Goal: Information Seeking & Learning: Learn about a topic

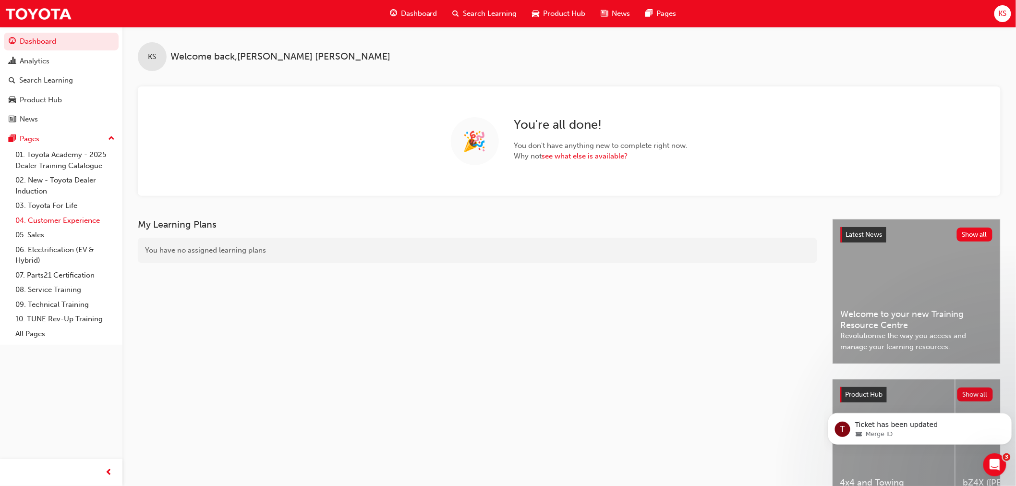
click at [60, 226] on link "04. Customer Experience" at bounding box center [65, 220] width 107 height 15
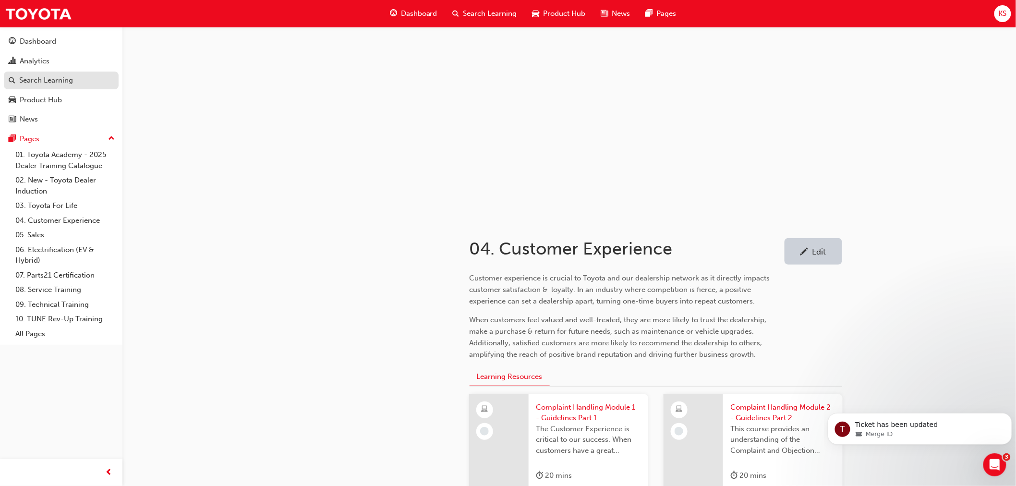
click at [28, 79] on div "Search Learning" at bounding box center [46, 80] width 54 height 11
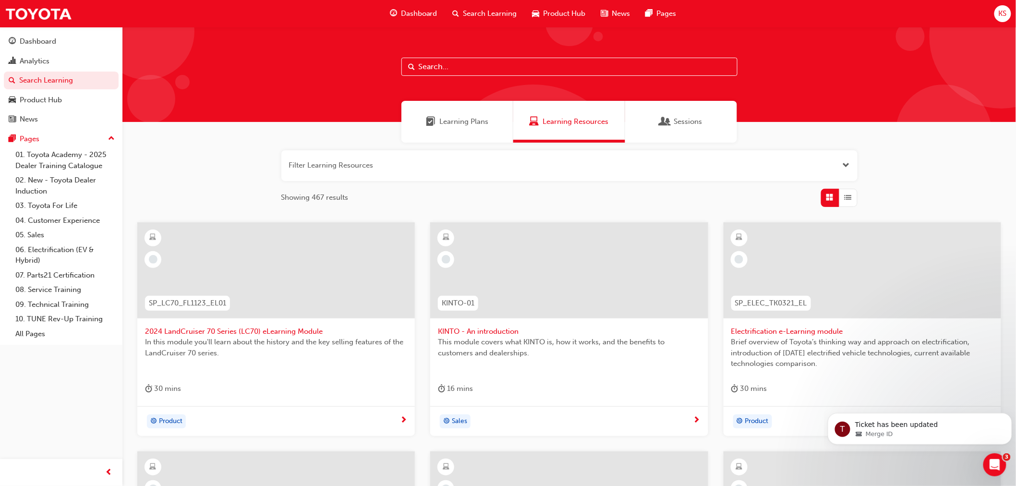
click at [449, 122] on span "Learning Plans" at bounding box center [463, 121] width 49 height 11
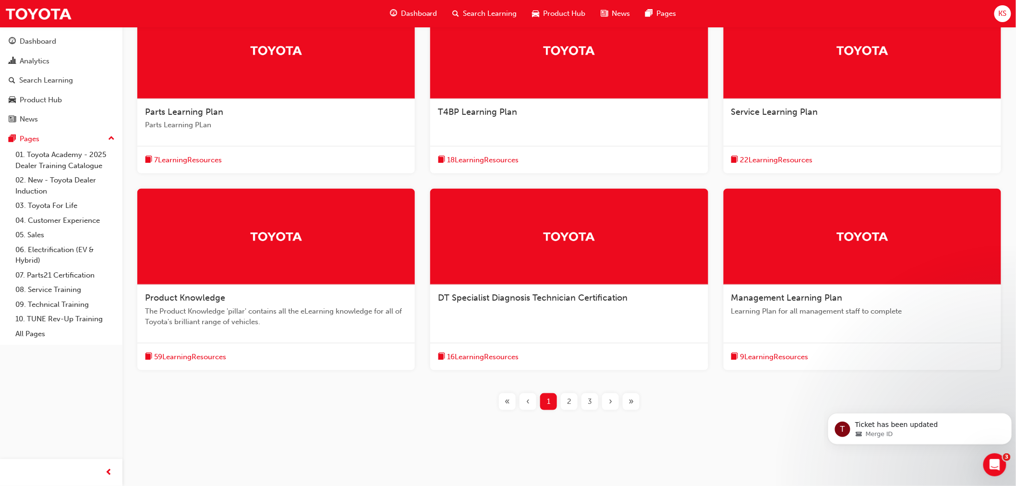
scroll to position [222, 0]
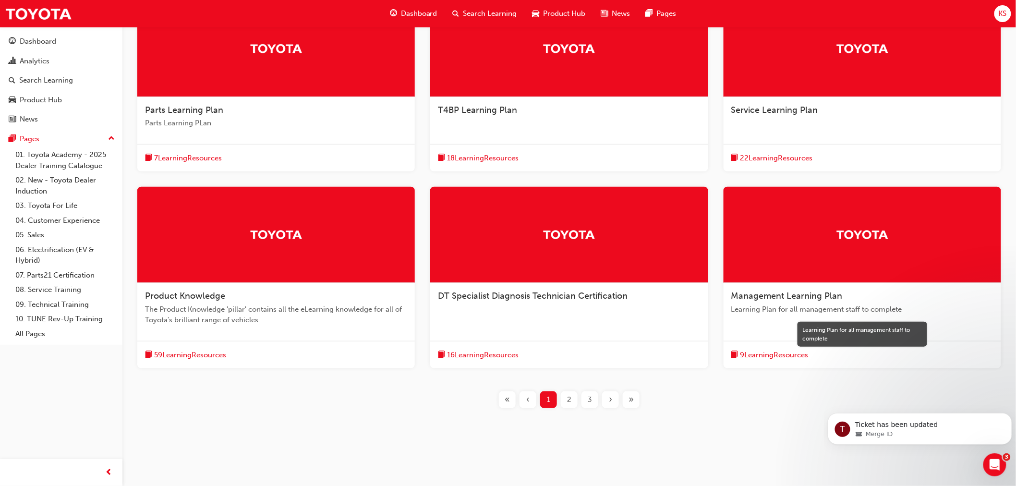
click at [802, 306] on span "Learning Plan for all management staff to complete" at bounding box center [862, 309] width 262 height 11
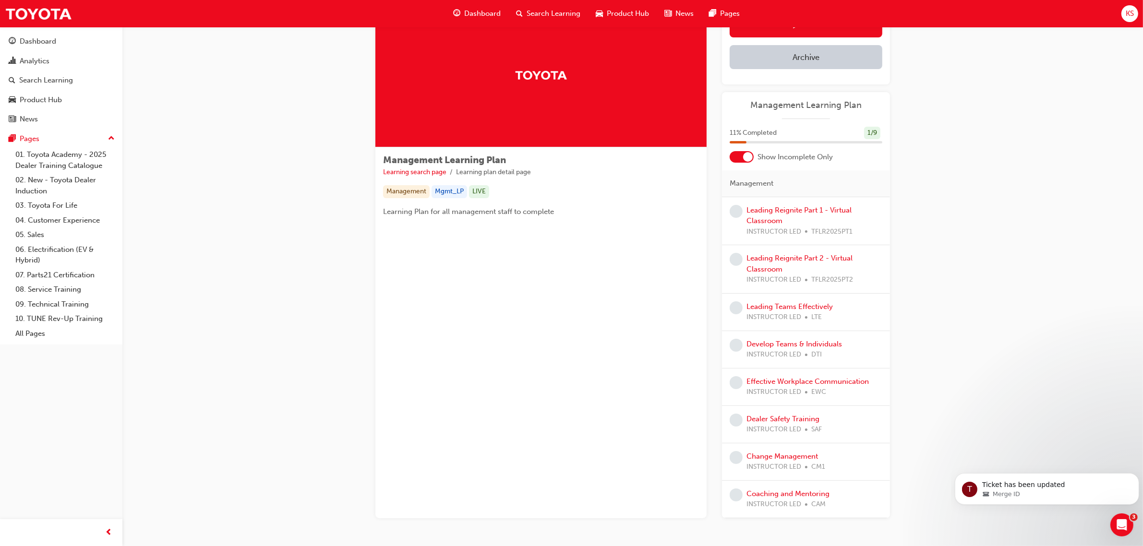
scroll to position [29, 0]
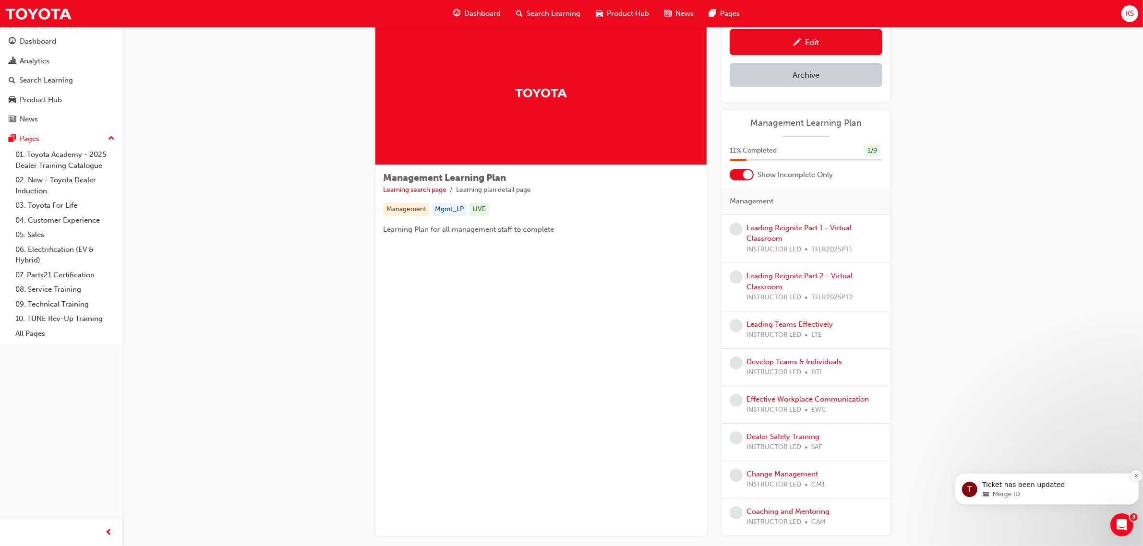
click at [1024, 474] on icon "Dismiss notification" at bounding box center [1136, 475] width 5 height 5
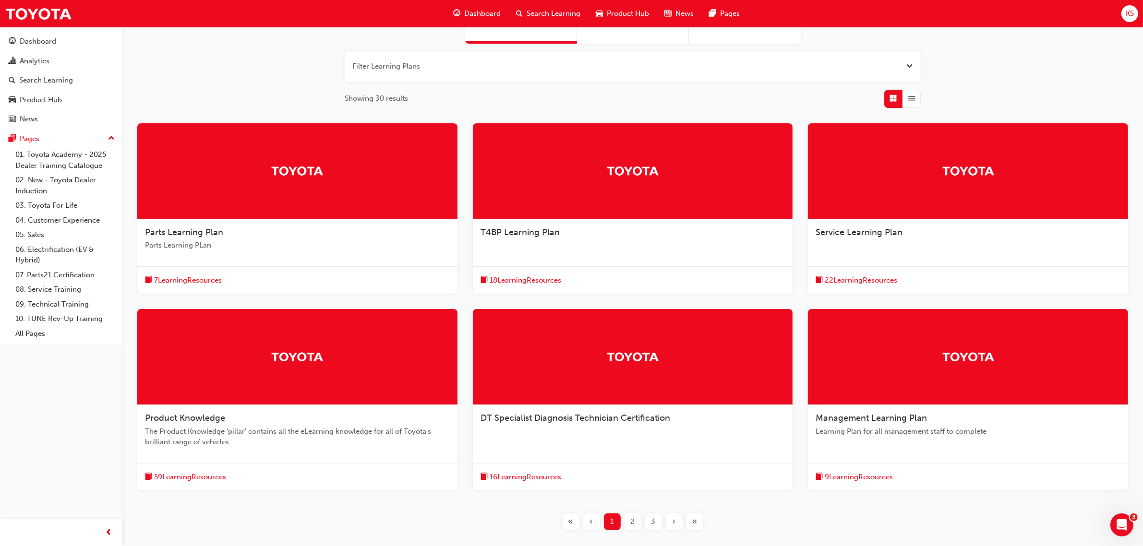
scroll to position [161, 0]
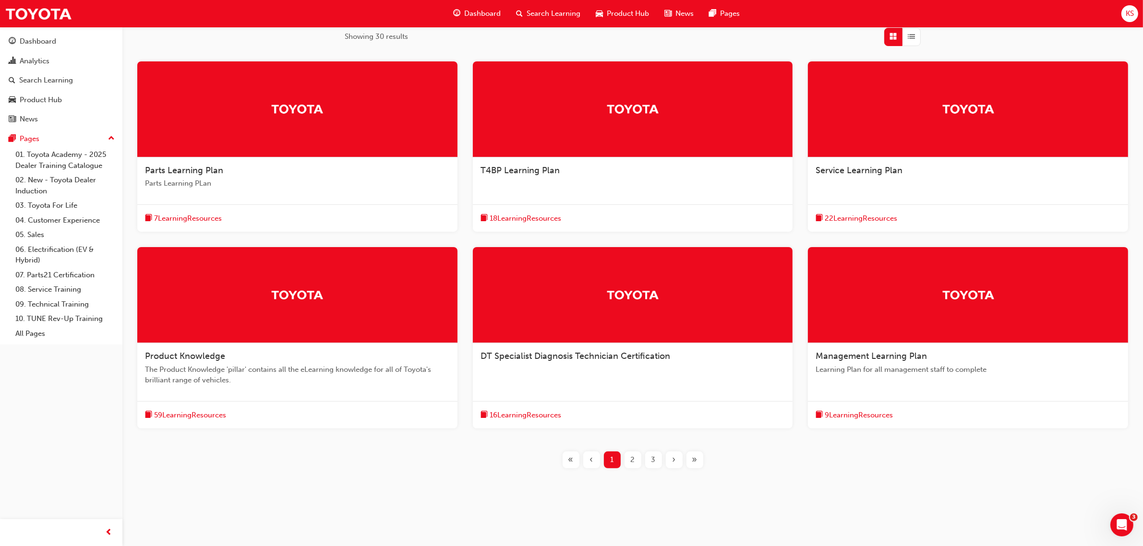
click at [632, 460] on span "2" at bounding box center [633, 460] width 4 height 11
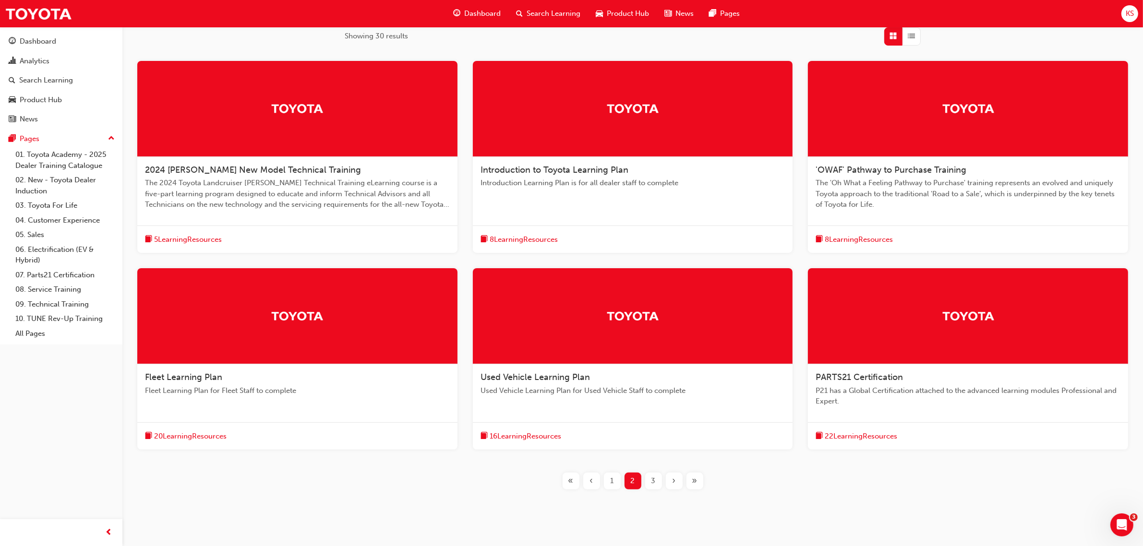
click at [652, 483] on span "3" at bounding box center [654, 481] width 4 height 11
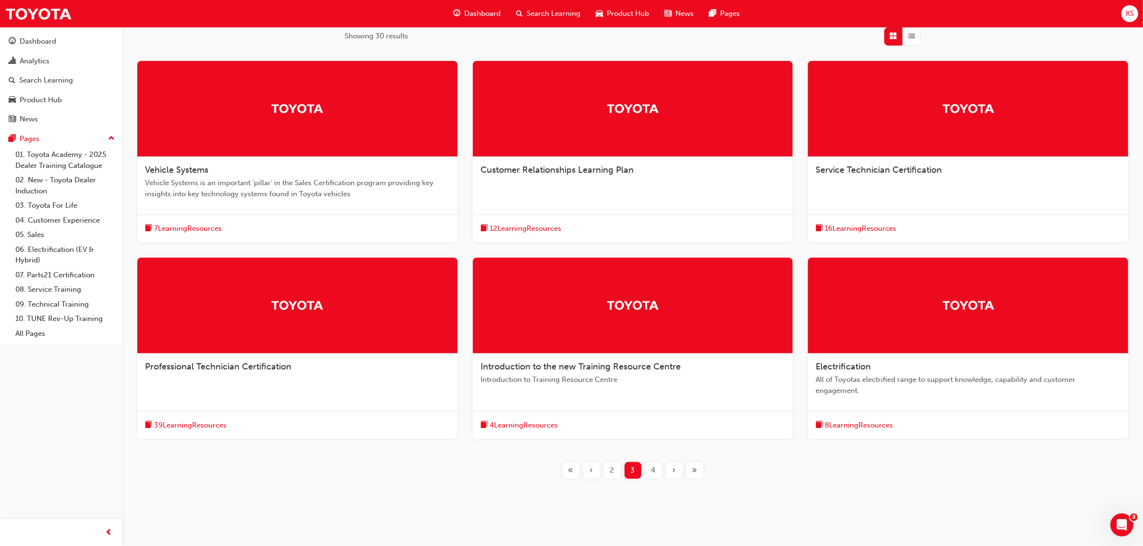
click at [236, 382] on div "Professional Technician Certification" at bounding box center [297, 372] width 320 height 36
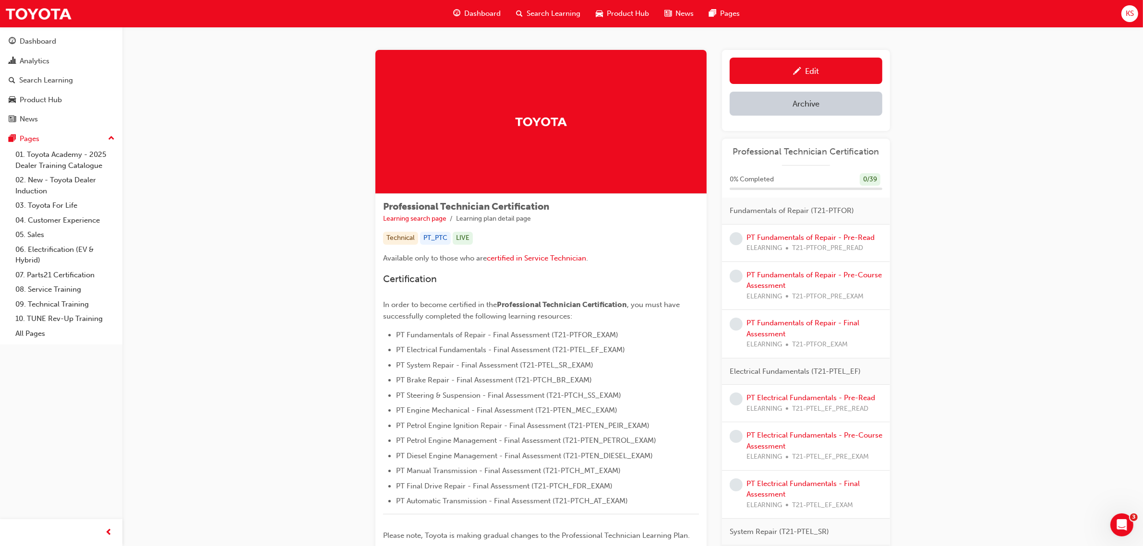
click at [799, 67] on span "pencil-icon" at bounding box center [797, 72] width 8 height 10
